Goal: Task Accomplishment & Management: Manage account settings

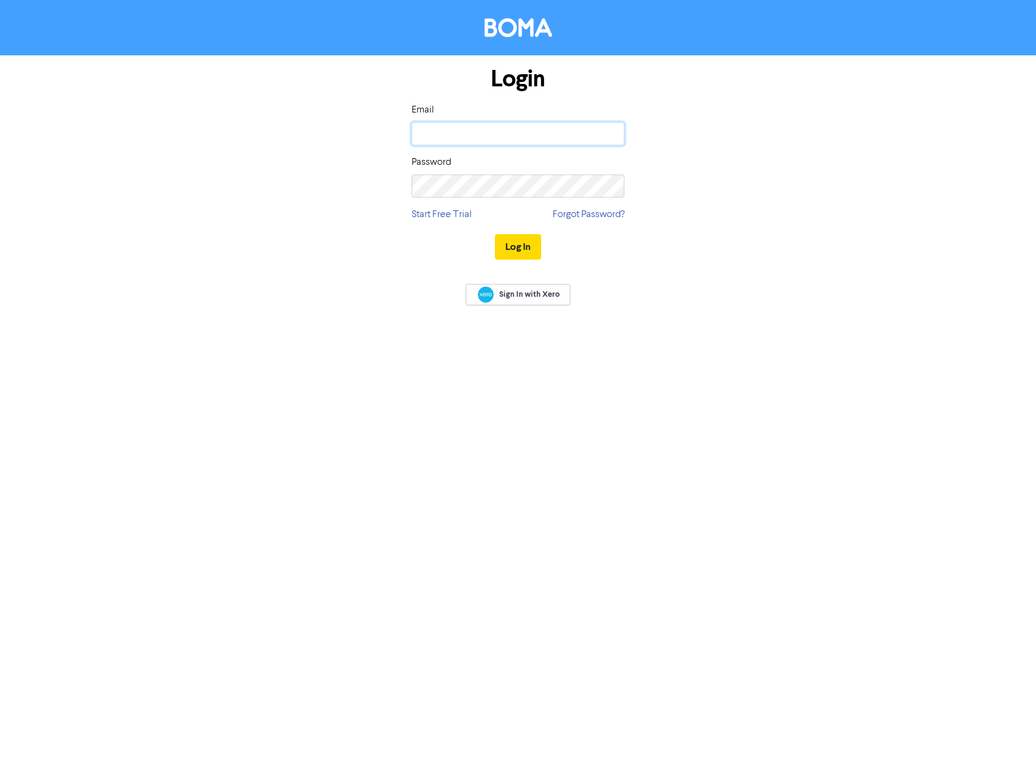
type input "sandra@magnified.com.au"
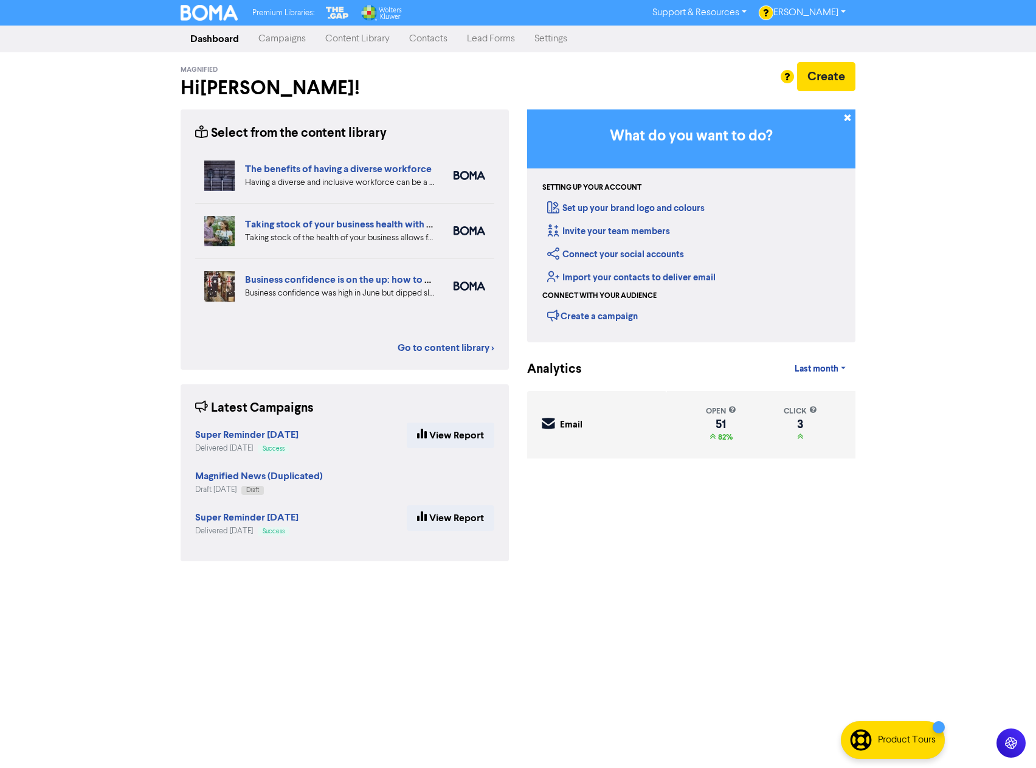
click at [348, 39] on link "Content Library" at bounding box center [358, 39] width 84 height 24
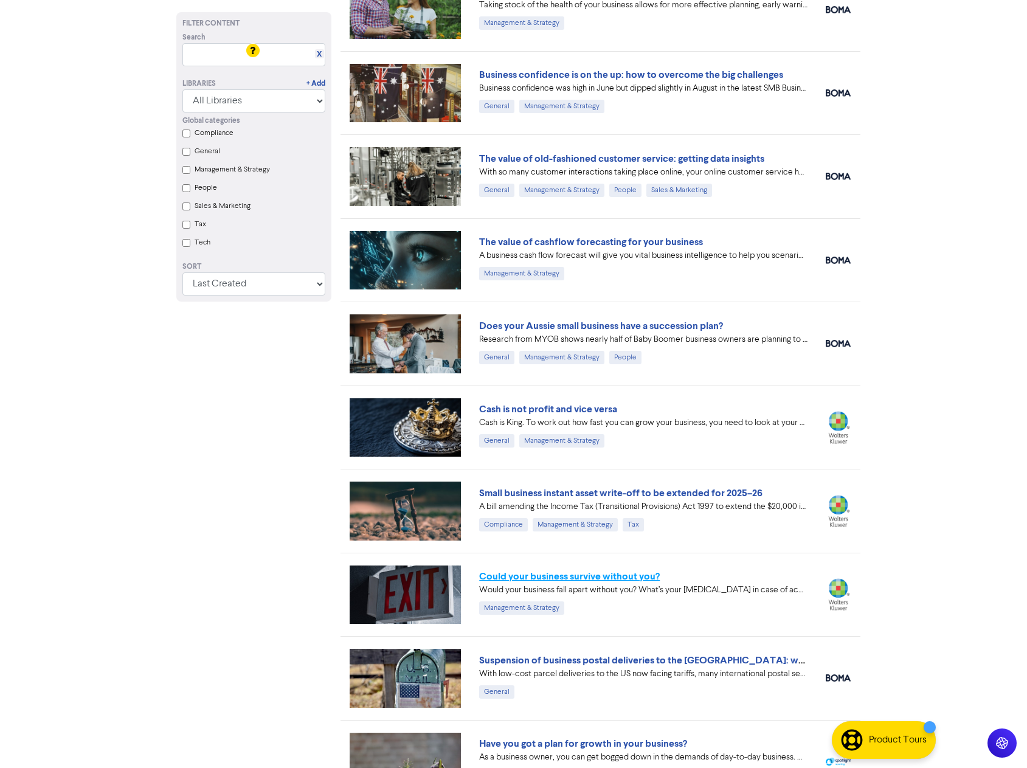
scroll to position [730, 0]
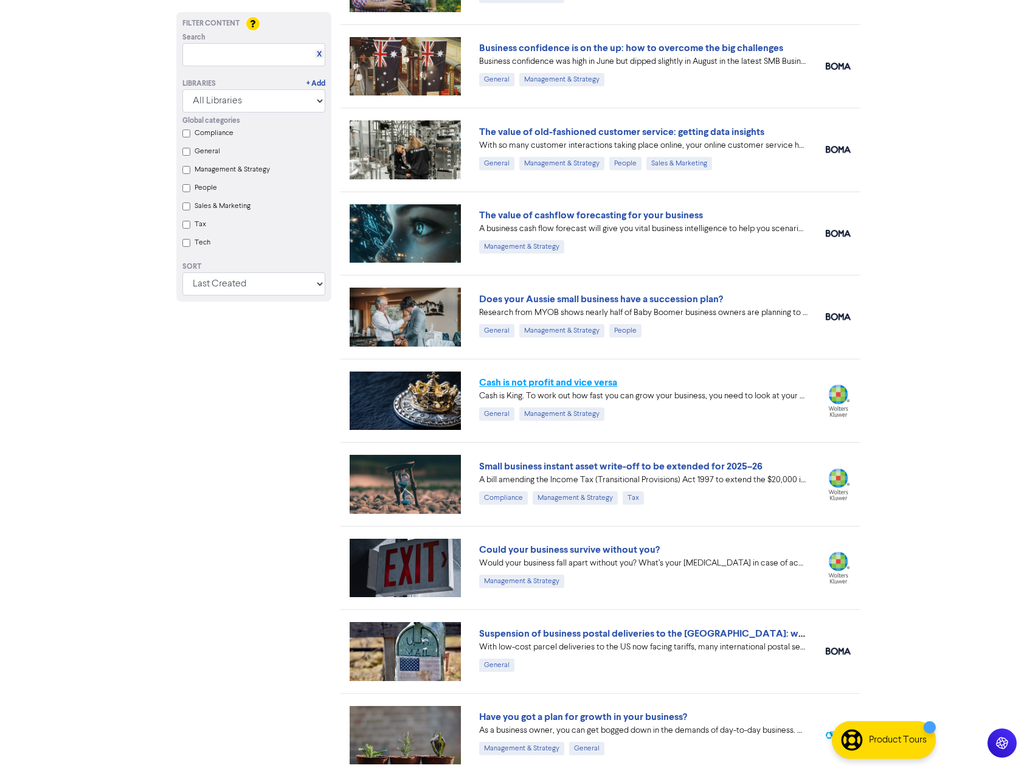
click at [558, 381] on link "Cash is not profit and vice versa" at bounding box center [548, 382] width 138 height 12
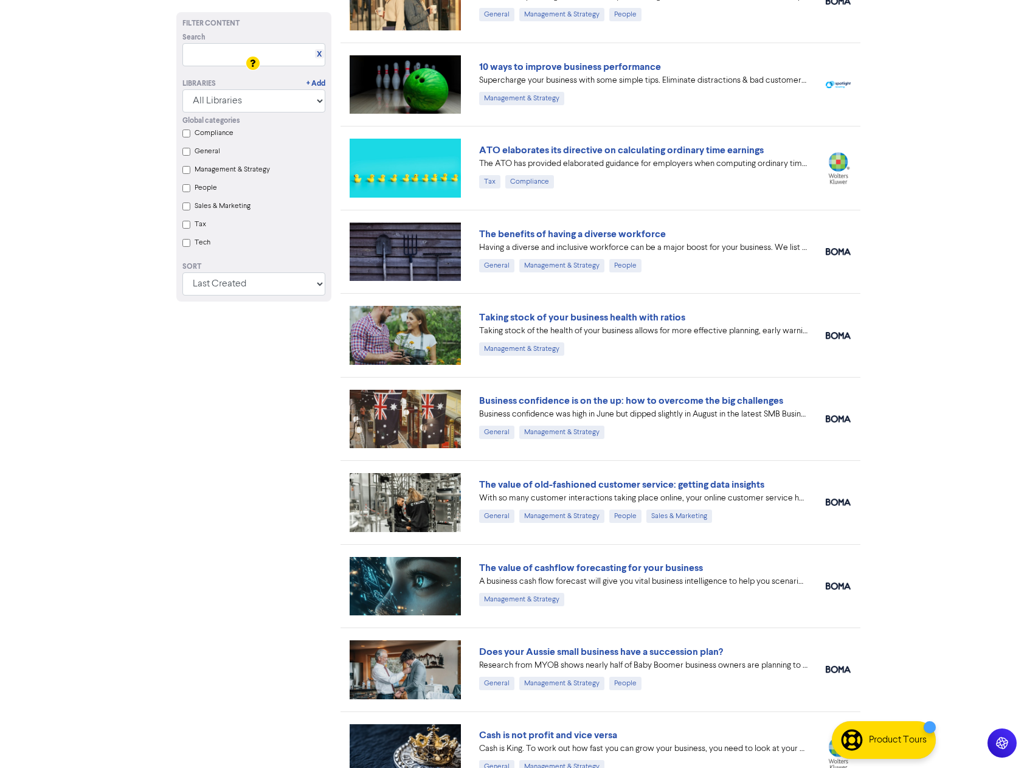
scroll to position [365, 0]
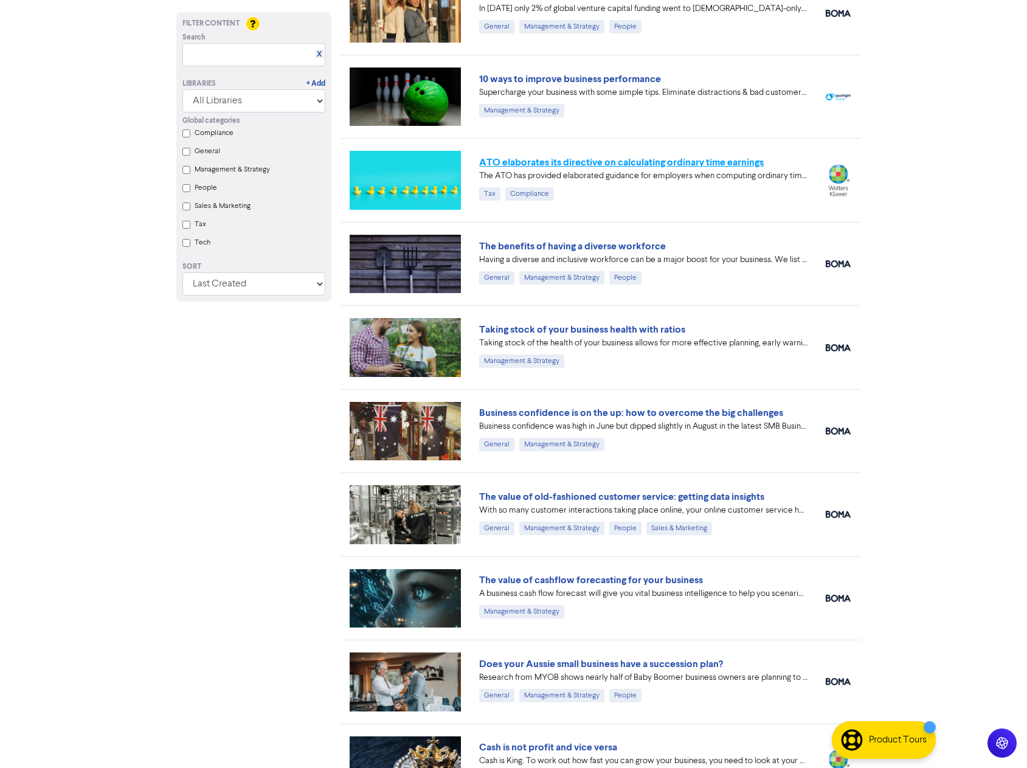
click at [588, 162] on link "ATO elaborates its directive on calculating ordinary time earnings" at bounding box center [621, 162] width 285 height 12
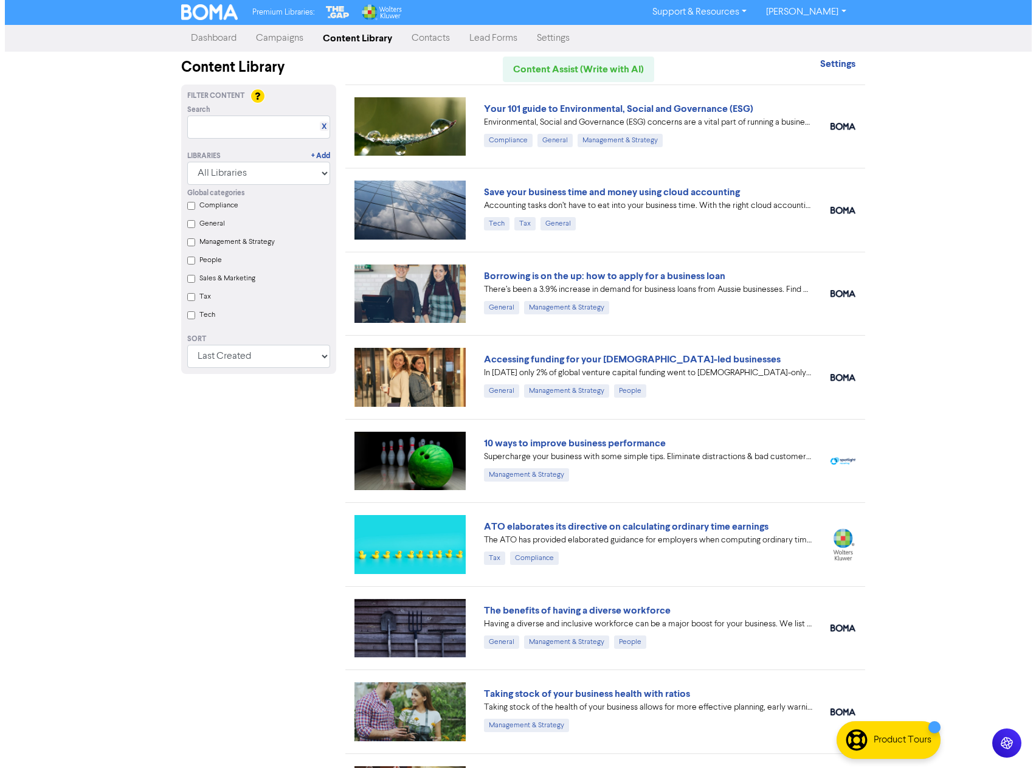
scroll to position [0, 0]
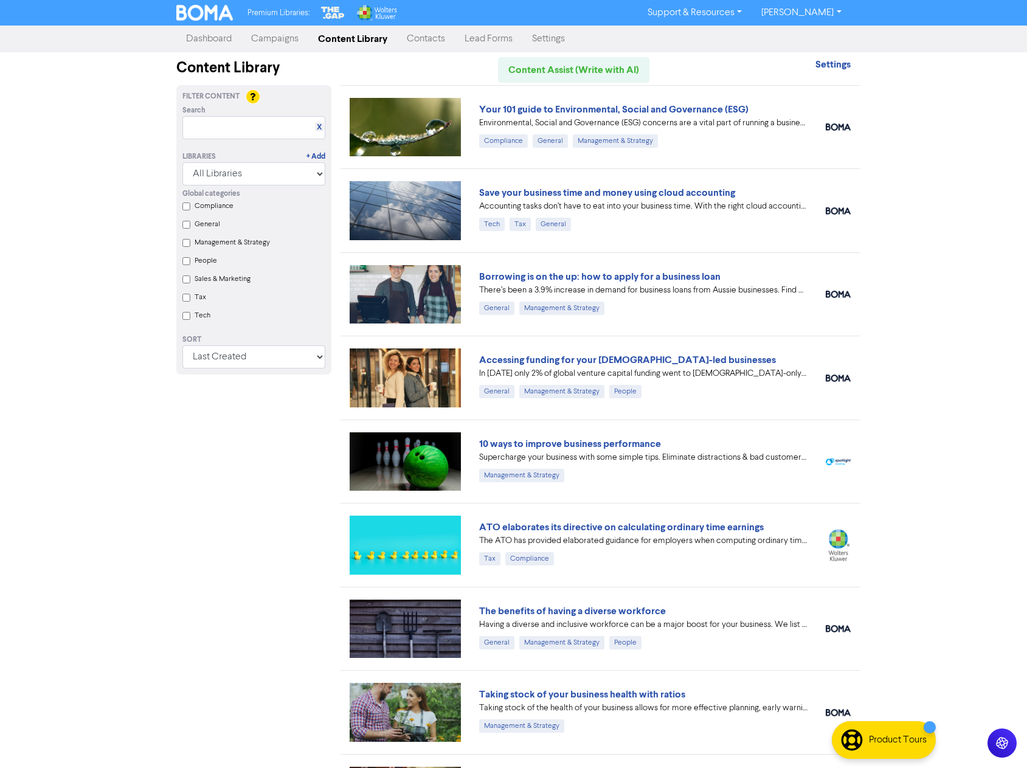
click at [267, 41] on link "Campaigns" at bounding box center [274, 39] width 67 height 24
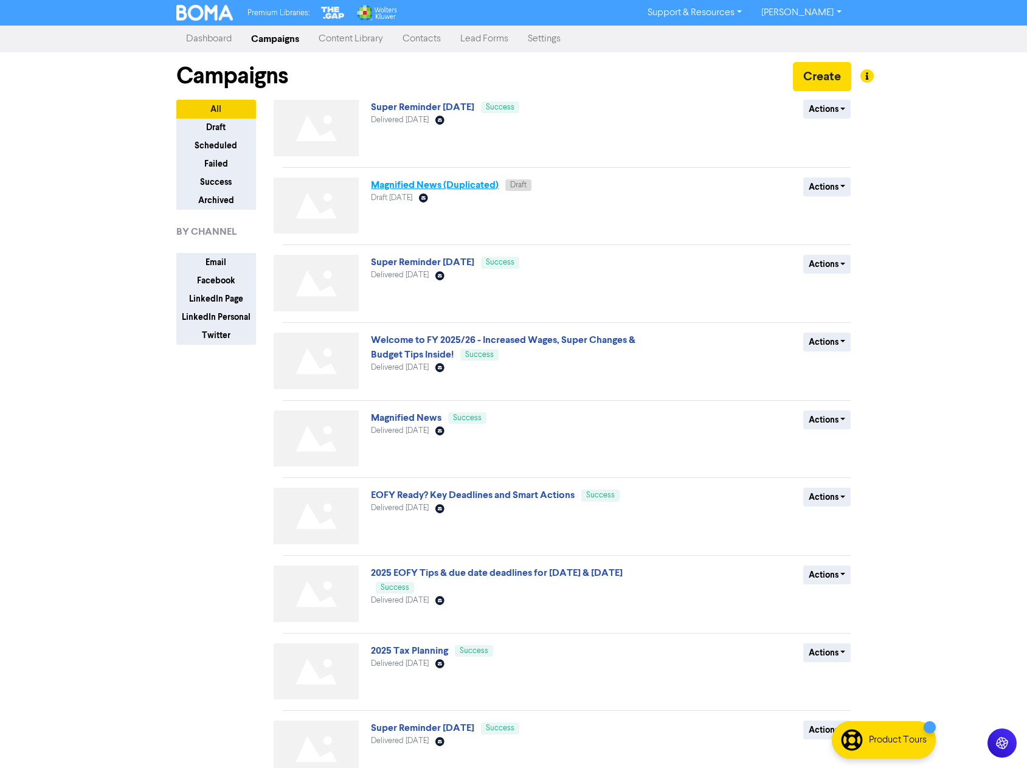
click at [412, 183] on link "Magnified News (Duplicated)" at bounding box center [435, 185] width 128 height 12
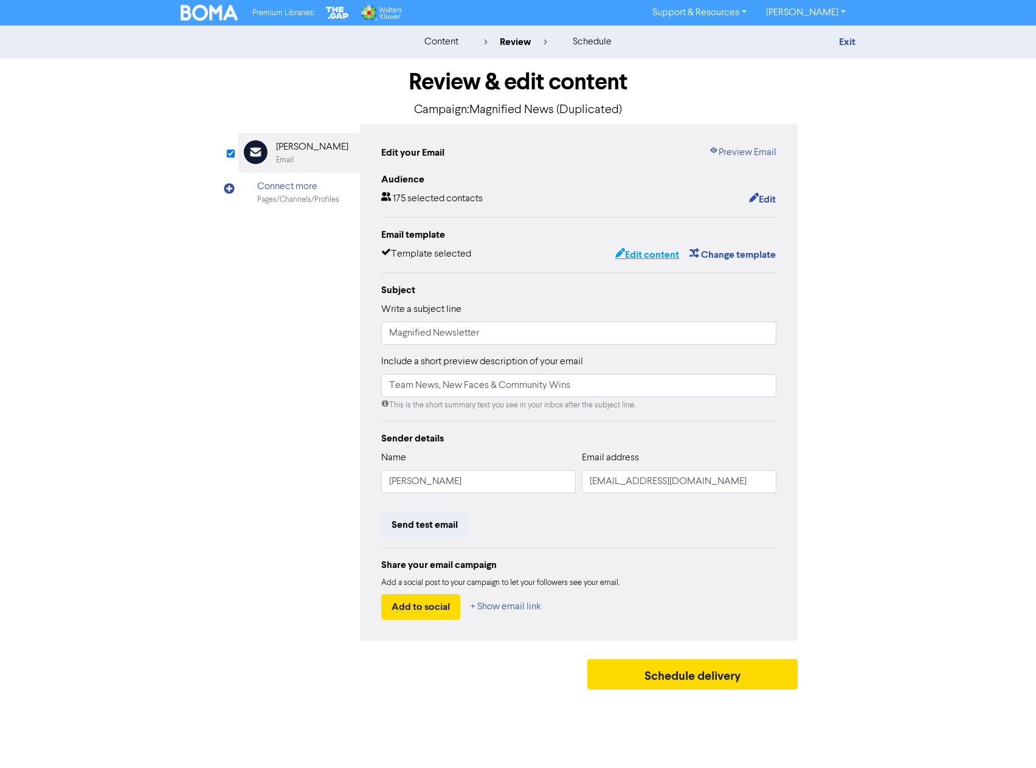
click at [658, 257] on button "Edit content" at bounding box center [647, 255] width 65 height 16
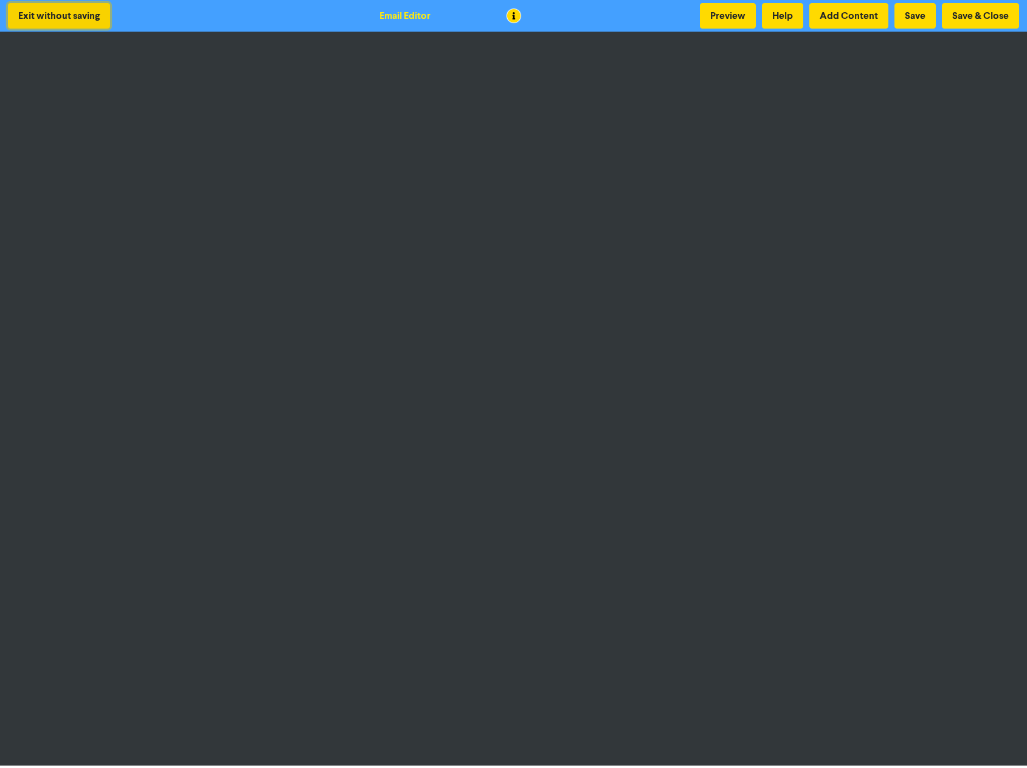
click at [47, 17] on button "Exit without saving" at bounding box center [59, 16] width 102 height 26
click at [76, 12] on button "Exit without saving" at bounding box center [59, 16] width 102 height 26
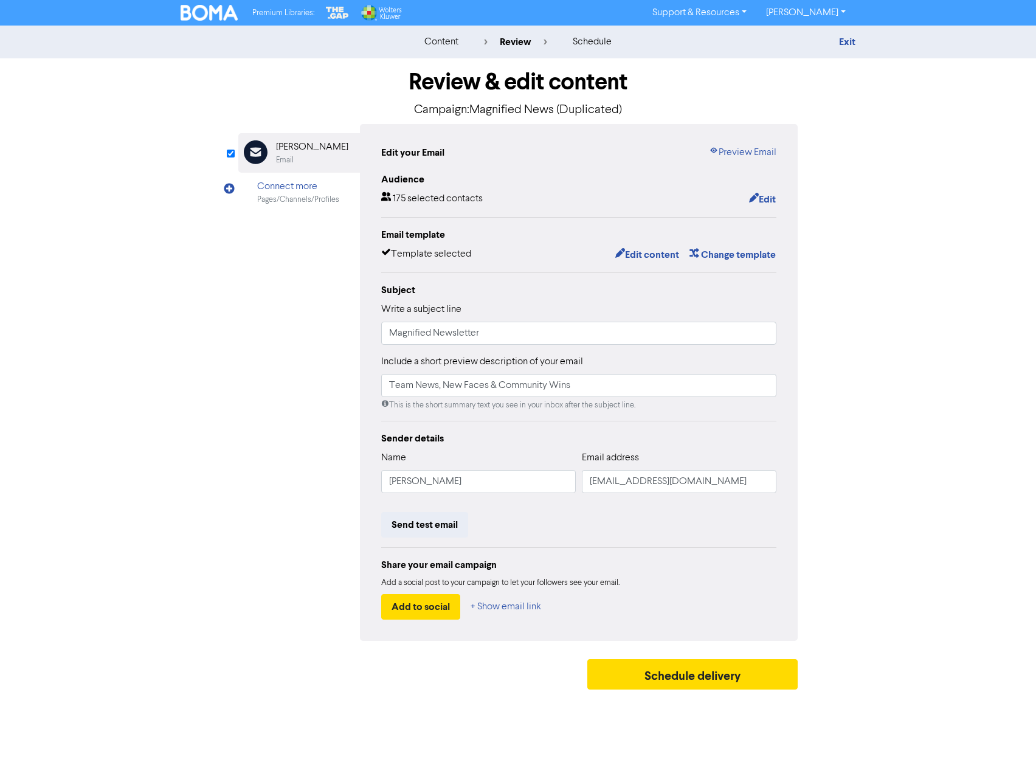
click at [199, 10] on img at bounding box center [209, 13] width 57 height 16
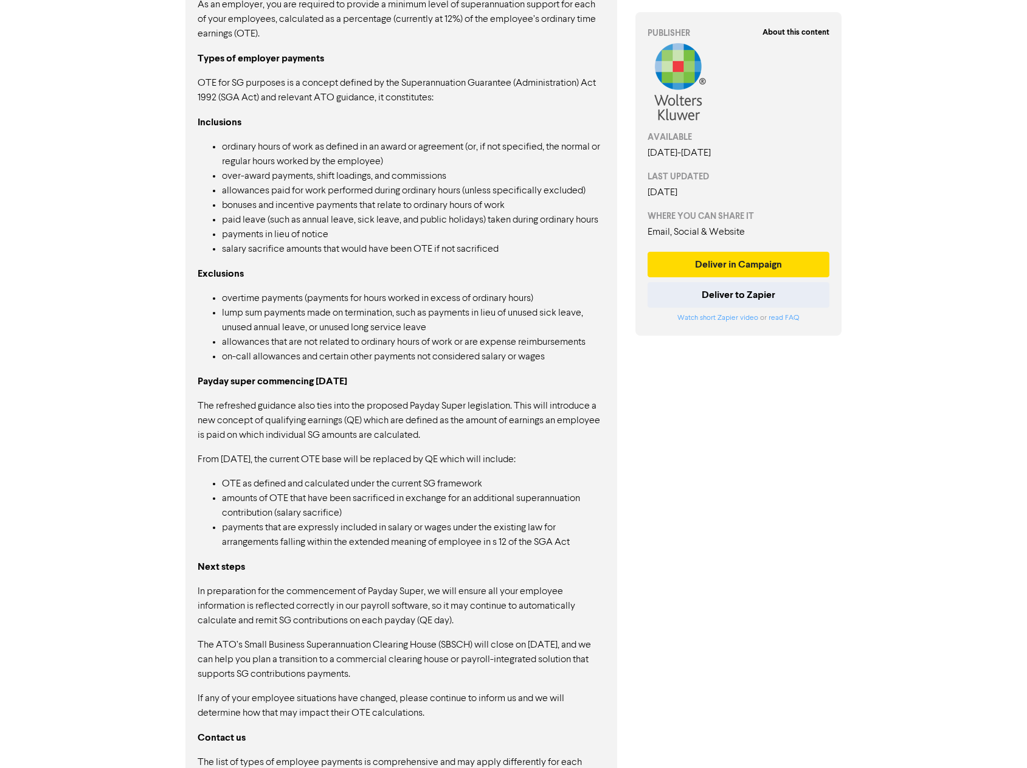
scroll to position [730, 0]
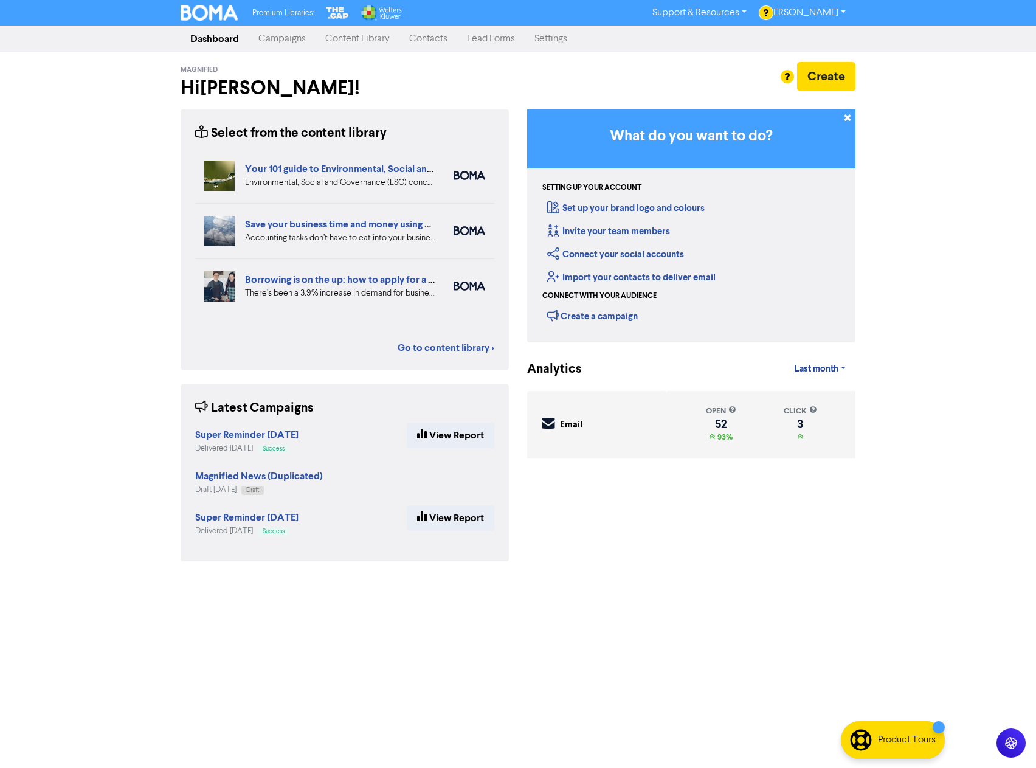
click at [286, 37] on link "Campaigns" at bounding box center [282, 39] width 67 height 24
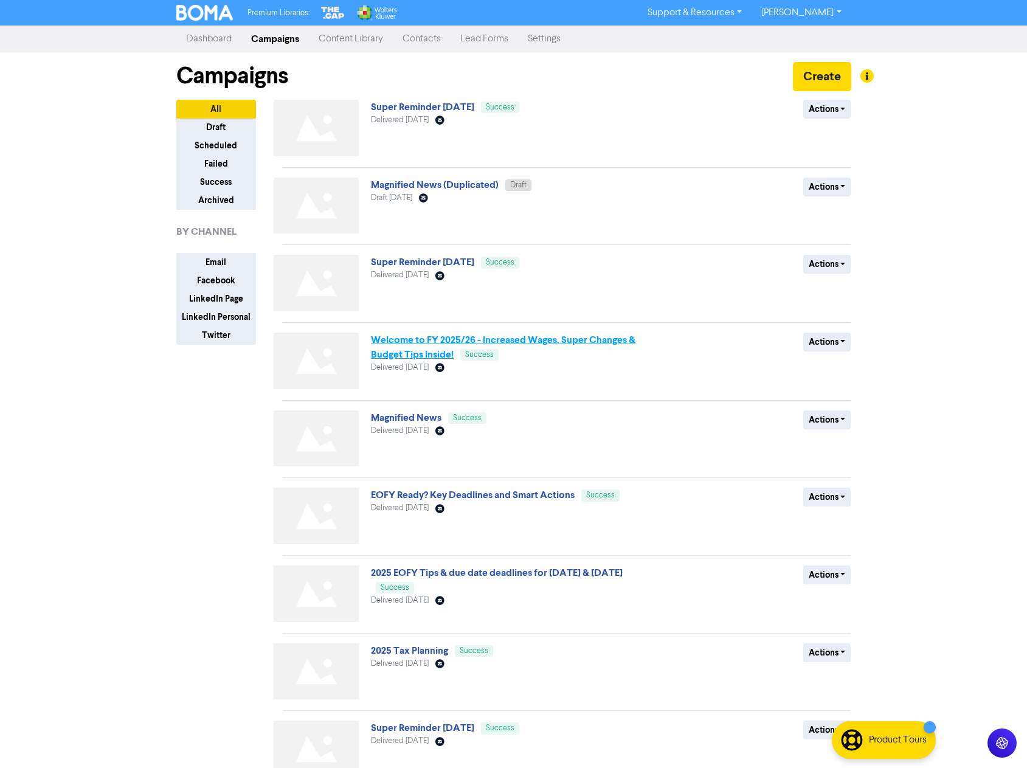
click at [402, 345] on link "Welcome to FY 2025/26 - Increased Wages, Super Changes & Budget Tips Inside!" at bounding box center [503, 347] width 264 height 27
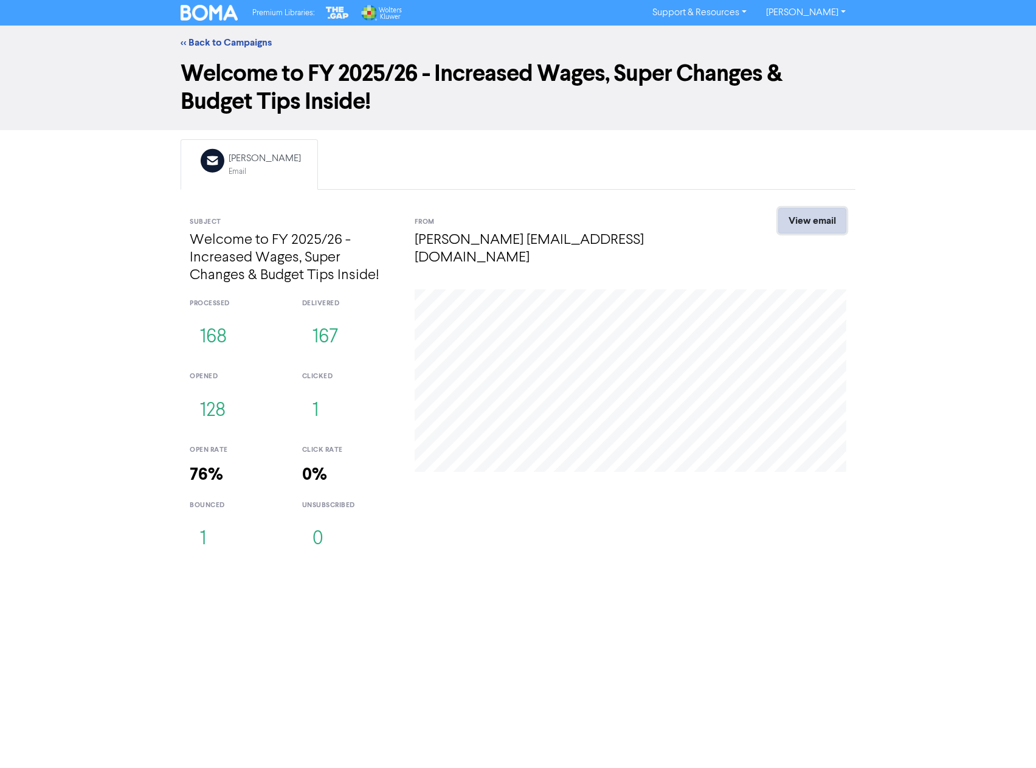
click at [824, 220] on link "View email" at bounding box center [812, 221] width 68 height 26
click at [198, 41] on link "<< Back to Campaigns" at bounding box center [226, 42] width 91 height 12
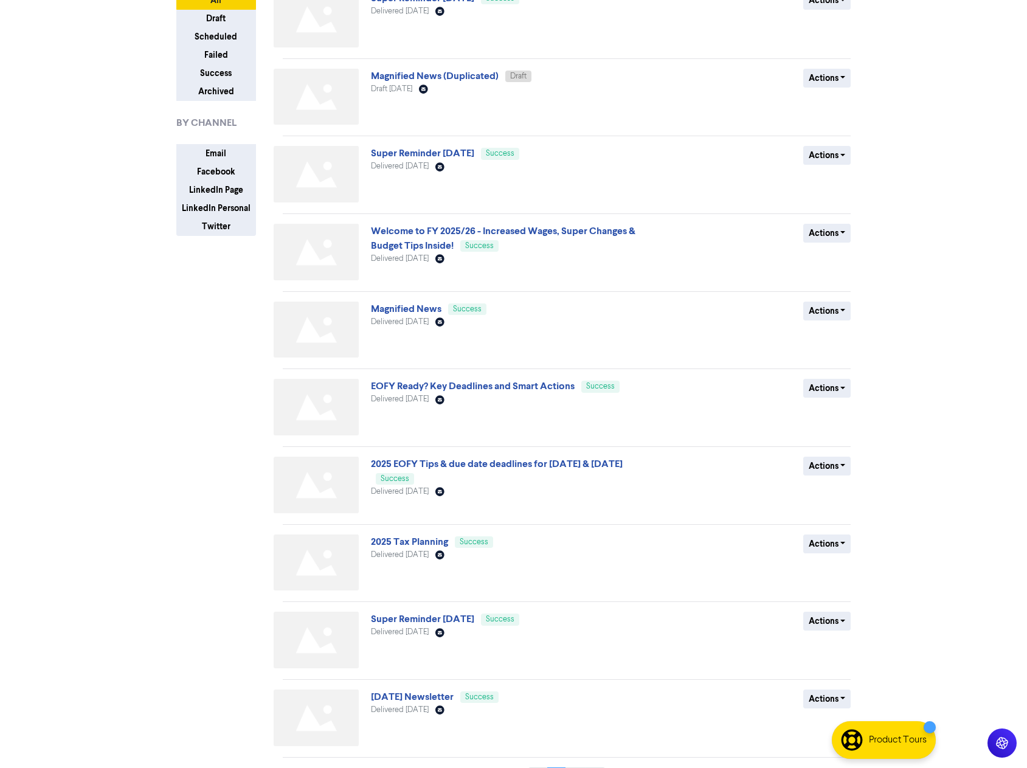
scroll to position [122, 0]
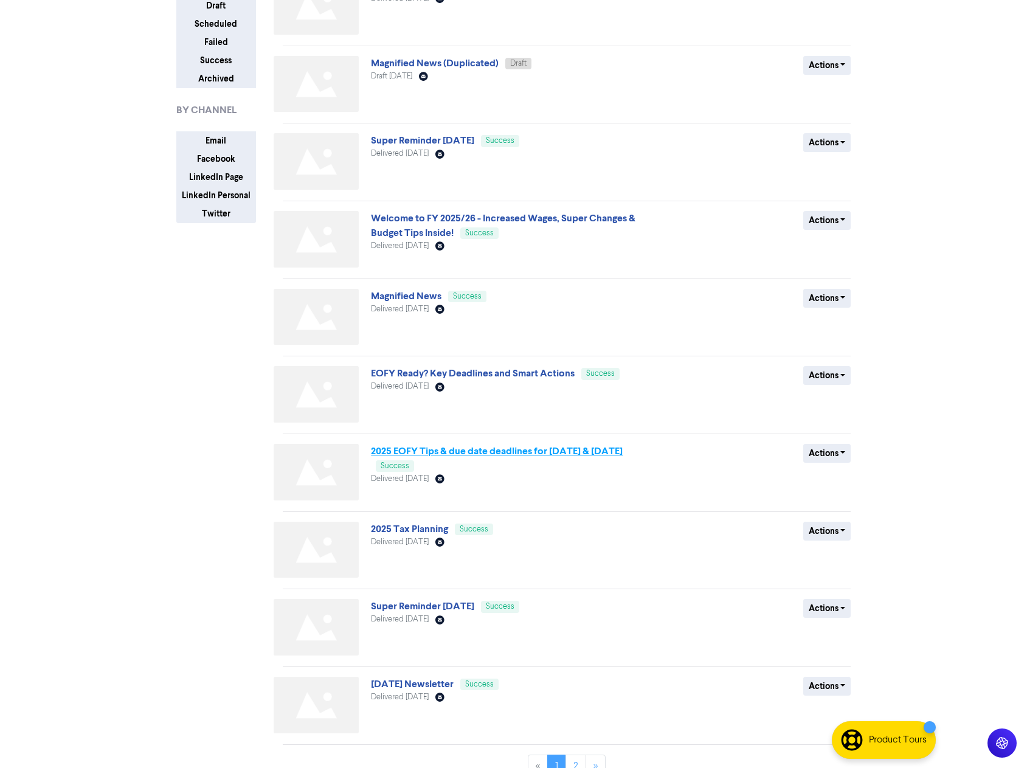
click at [422, 452] on link "2025 EOFY Tips & due date deadlines for May & June 2025" at bounding box center [497, 451] width 252 height 12
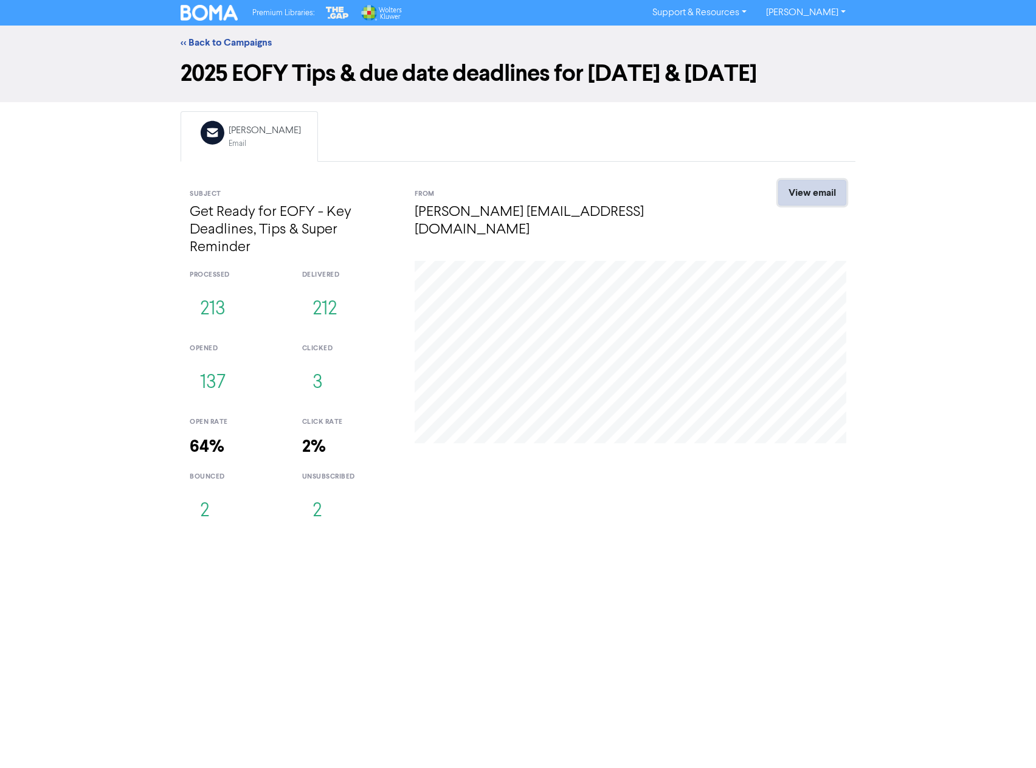
click at [806, 198] on link "View email" at bounding box center [812, 193] width 68 height 26
click at [240, 44] on link "<< Back to Campaigns" at bounding box center [226, 42] width 91 height 12
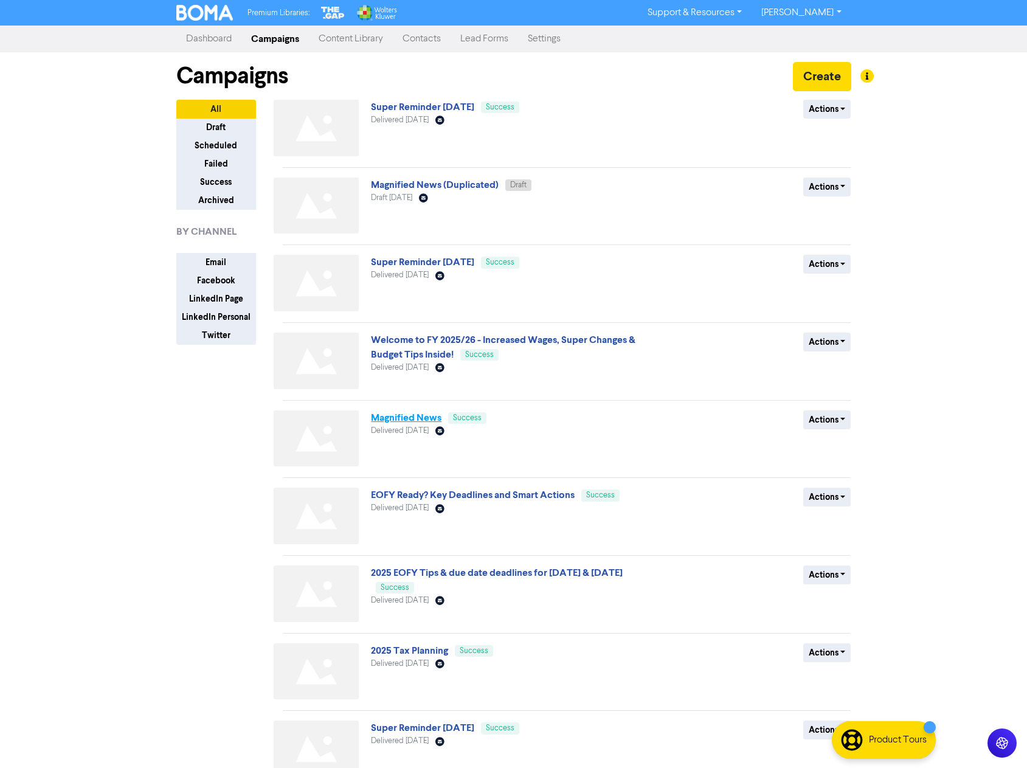
click at [397, 418] on link "Magnified News" at bounding box center [406, 418] width 71 height 12
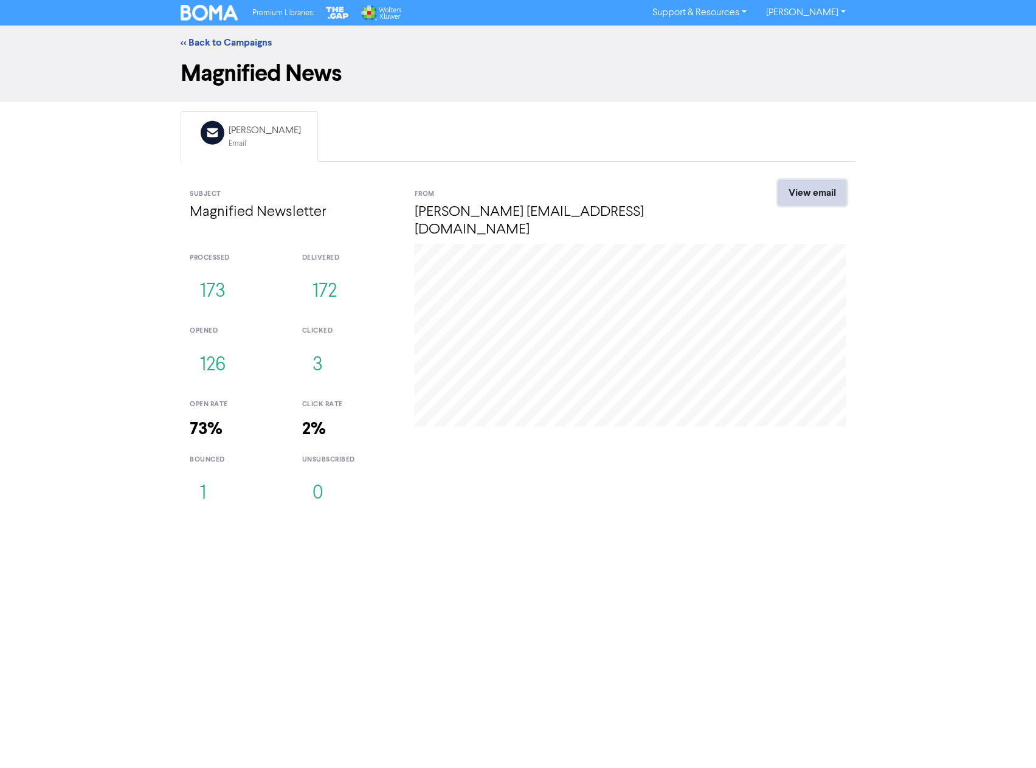
click at [816, 192] on link "View email" at bounding box center [812, 193] width 68 height 26
